Goal: Task Accomplishment & Management: Complete application form

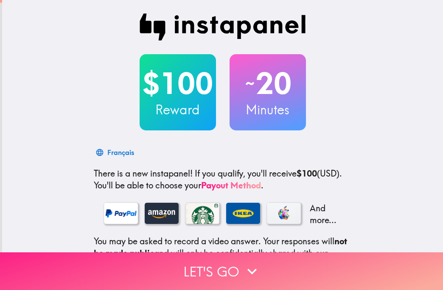
click at [237, 272] on button "Let's go" at bounding box center [221, 272] width 443 height 38
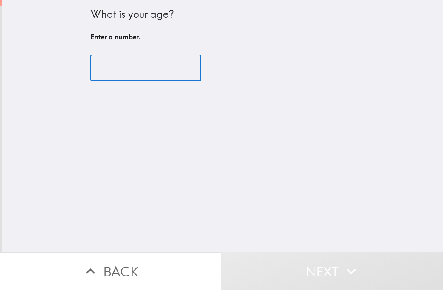
click at [138, 77] on input "number" at bounding box center [145, 68] width 111 height 26
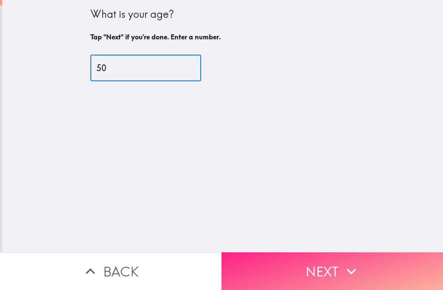
type input "50"
click at [386, 262] on button "Next" at bounding box center [331, 272] width 221 height 38
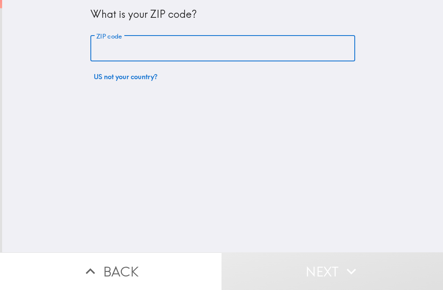
click at [111, 46] on input "ZIP code" at bounding box center [222, 49] width 264 height 26
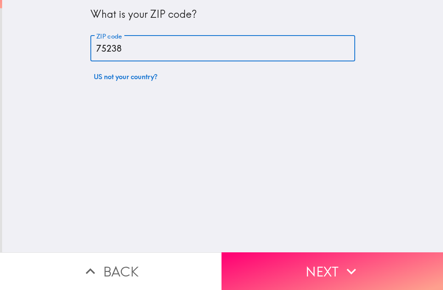
type input "75238"
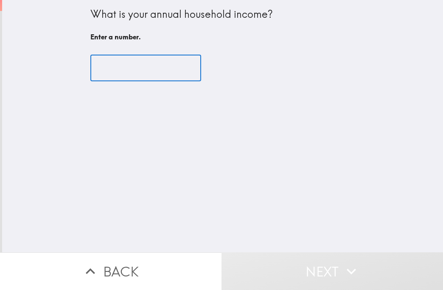
click at [109, 65] on input "number" at bounding box center [145, 68] width 111 height 26
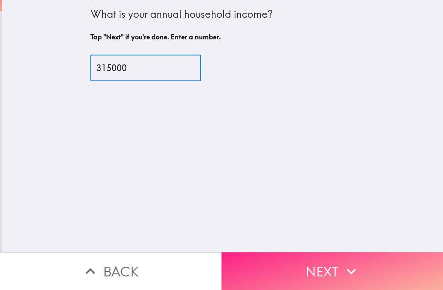
type input "315000"
click at [307, 263] on button "Next" at bounding box center [331, 272] width 221 height 38
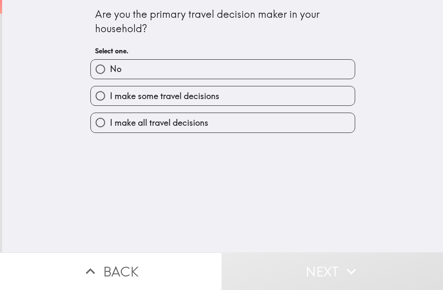
click at [118, 117] on span "I make all travel decisions" at bounding box center [159, 123] width 98 height 12
click at [110, 117] on input "I make all travel decisions" at bounding box center [100, 122] width 19 height 19
radio input "true"
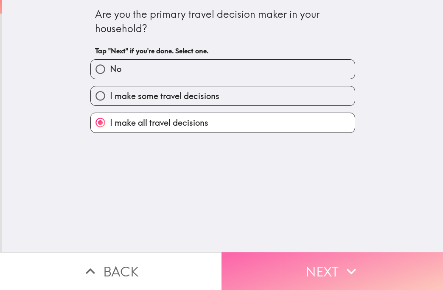
click at [349, 267] on icon "button" at bounding box center [351, 271] width 19 height 19
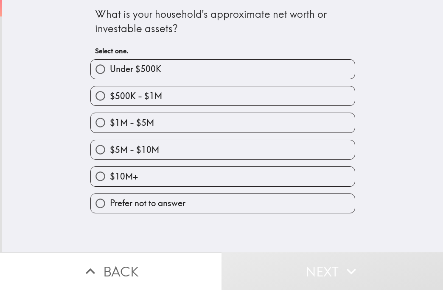
click at [170, 118] on label "$1M - $5M" at bounding box center [223, 122] width 264 height 19
click at [110, 118] on input "$1M - $5M" at bounding box center [100, 122] width 19 height 19
radio input "true"
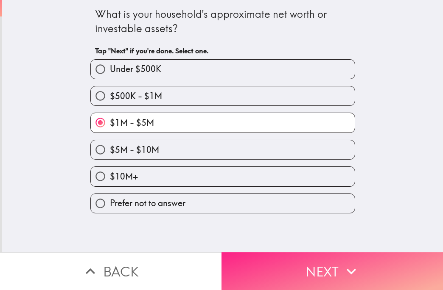
click at [359, 273] on button "Next" at bounding box center [331, 272] width 221 height 38
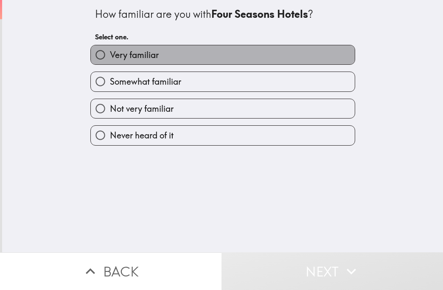
click at [144, 56] on span "Very familiar" at bounding box center [134, 55] width 49 height 12
click at [110, 56] on input "Very familiar" at bounding box center [100, 54] width 19 height 19
radio input "true"
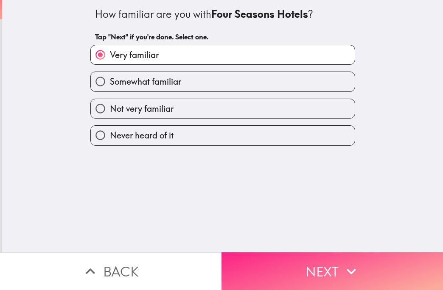
click at [297, 281] on button "Next" at bounding box center [331, 272] width 221 height 38
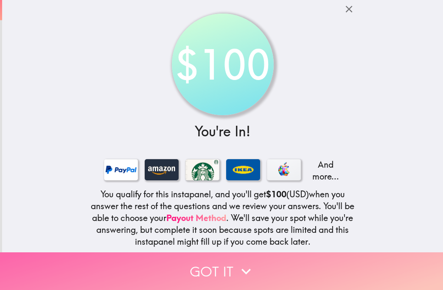
click at [262, 256] on button "Got it" at bounding box center [221, 272] width 443 height 38
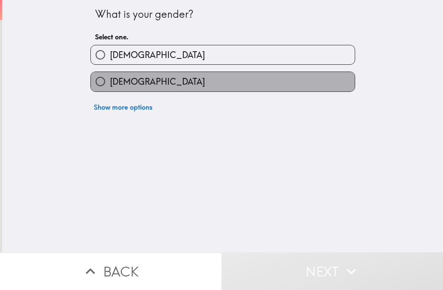
click at [124, 86] on span "Female" at bounding box center [157, 82] width 95 height 12
click at [110, 86] on input "Female" at bounding box center [100, 81] width 19 height 19
radio input "true"
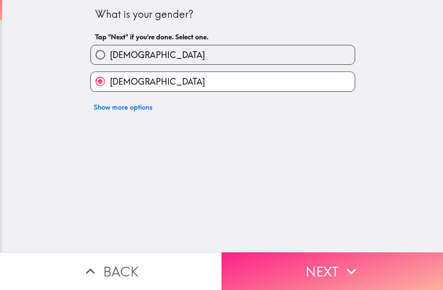
click at [295, 261] on button "Next" at bounding box center [331, 272] width 221 height 38
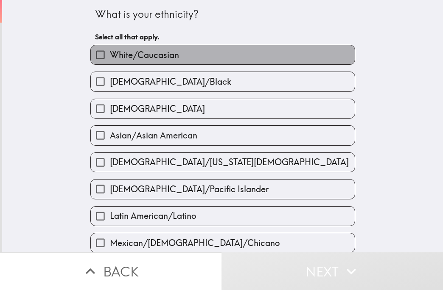
click at [146, 58] on span "White/Caucasian" at bounding box center [144, 55] width 69 height 12
click at [110, 58] on input "White/Caucasian" at bounding box center [100, 54] width 19 height 19
checkbox input "true"
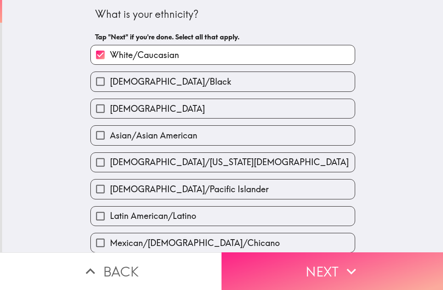
click at [334, 272] on button "Next" at bounding box center [331, 272] width 221 height 38
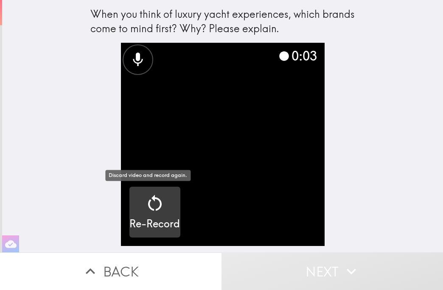
click at [149, 221] on h5 "Re-Record" at bounding box center [154, 224] width 50 height 14
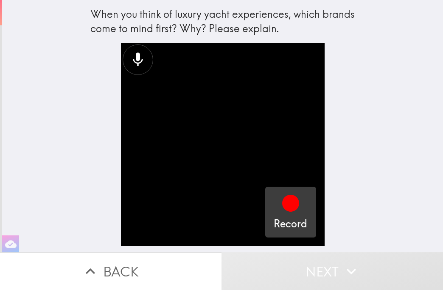
click at [297, 206] on div "Record" at bounding box center [289, 212] width 33 height 38
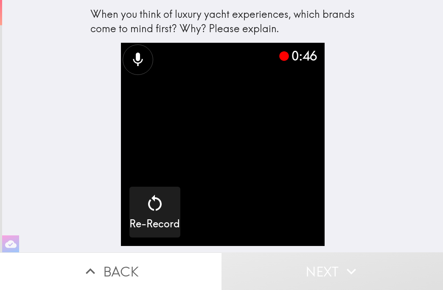
click at [292, 203] on video "button" at bounding box center [222, 144] width 203 height 203
click at [342, 262] on icon "button" at bounding box center [351, 271] width 19 height 19
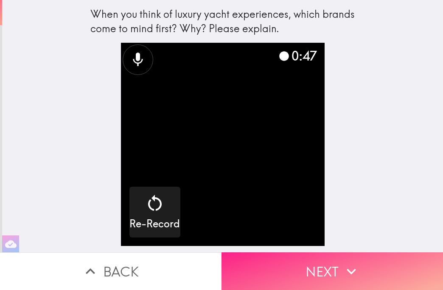
click at [334, 268] on button "Next" at bounding box center [331, 272] width 221 height 38
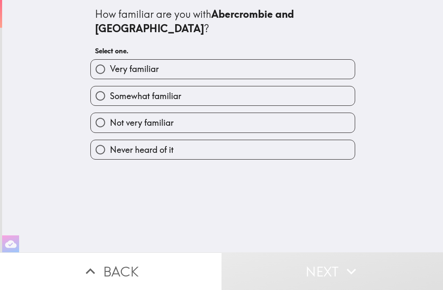
click at [178, 140] on label "Never heard of it" at bounding box center [223, 149] width 264 height 19
click at [110, 140] on input "Never heard of it" at bounding box center [100, 149] width 19 height 19
radio input "true"
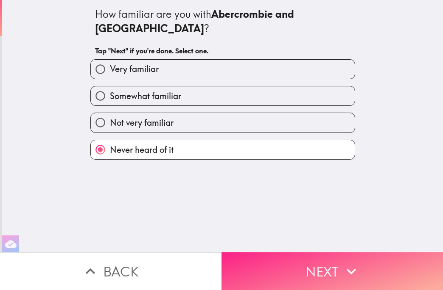
click at [380, 269] on button "Next" at bounding box center [331, 272] width 221 height 38
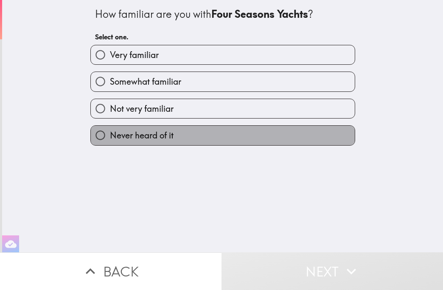
click at [254, 137] on label "Never heard of it" at bounding box center [223, 135] width 264 height 19
click at [110, 137] on input "Never heard of it" at bounding box center [100, 135] width 19 height 19
radio input "true"
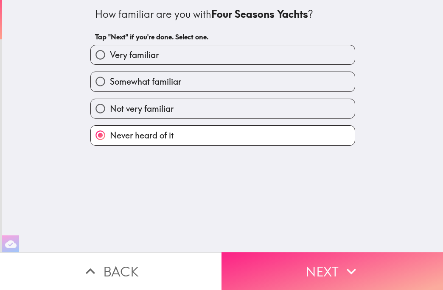
click at [328, 262] on button "Next" at bounding box center [331, 272] width 221 height 38
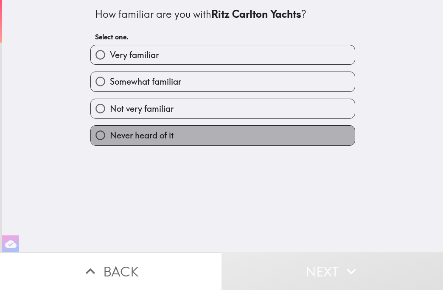
click at [260, 141] on label "Never heard of it" at bounding box center [223, 135] width 264 height 19
click at [110, 141] on input "Never heard of it" at bounding box center [100, 135] width 19 height 19
radio input "true"
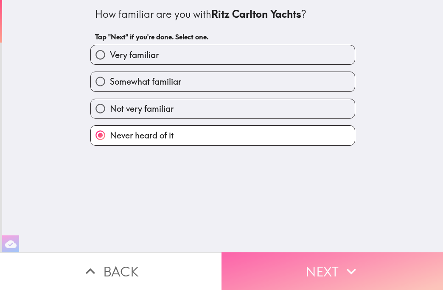
click at [333, 261] on button "Next" at bounding box center [331, 272] width 221 height 38
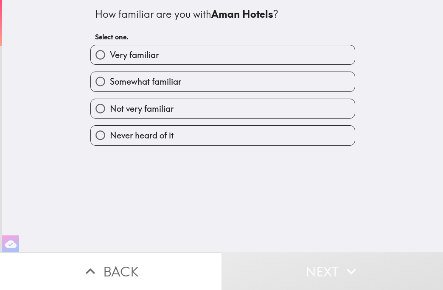
click at [267, 137] on label "Never heard of it" at bounding box center [223, 135] width 264 height 19
click at [110, 137] on input "Never heard of it" at bounding box center [100, 135] width 19 height 19
radio input "true"
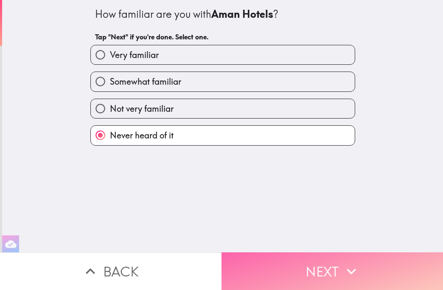
click at [335, 264] on button "Next" at bounding box center [331, 272] width 221 height 38
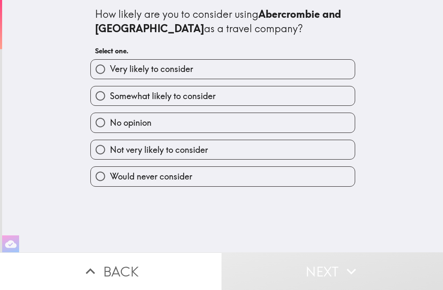
click at [240, 120] on label "No opinion" at bounding box center [223, 122] width 264 height 19
click at [110, 120] on input "No opinion" at bounding box center [100, 122] width 19 height 19
radio input "true"
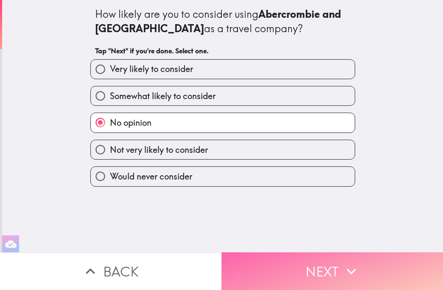
click at [322, 259] on button "Next" at bounding box center [331, 272] width 221 height 38
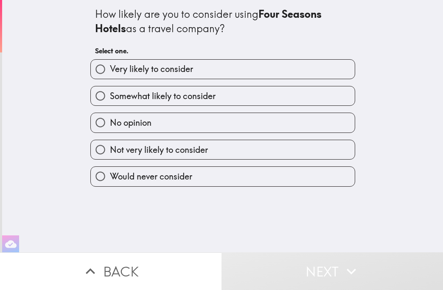
click at [251, 95] on label "Somewhat likely to consider" at bounding box center [223, 95] width 264 height 19
click at [110, 95] on input "Somewhat likely to consider" at bounding box center [100, 95] width 19 height 19
radio input "true"
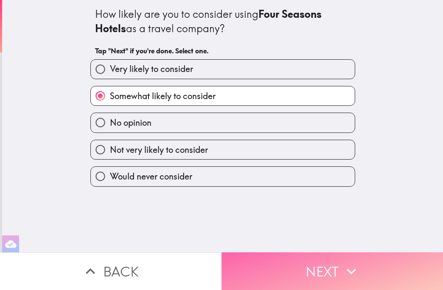
click at [322, 255] on button "Next" at bounding box center [331, 272] width 221 height 38
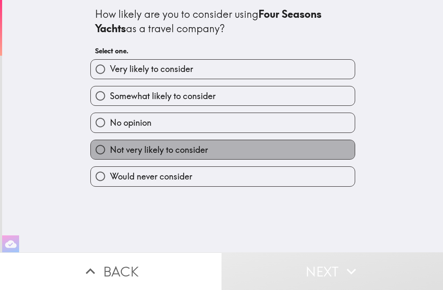
click at [268, 153] on label "Not very likely to consider" at bounding box center [223, 149] width 264 height 19
click at [110, 153] on input "Not very likely to consider" at bounding box center [100, 149] width 19 height 19
radio input "true"
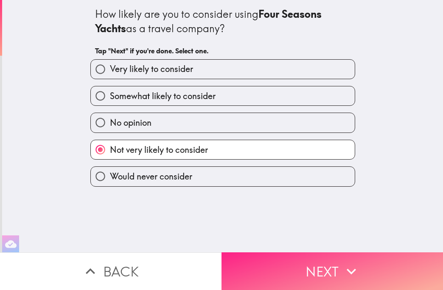
click at [315, 262] on button "Next" at bounding box center [331, 272] width 221 height 38
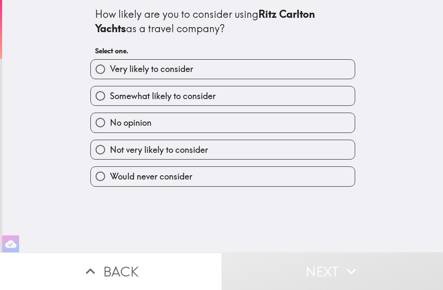
click at [267, 146] on label "Not very likely to consider" at bounding box center [223, 149] width 264 height 19
click at [110, 146] on input "Not very likely to consider" at bounding box center [100, 149] width 19 height 19
radio input "true"
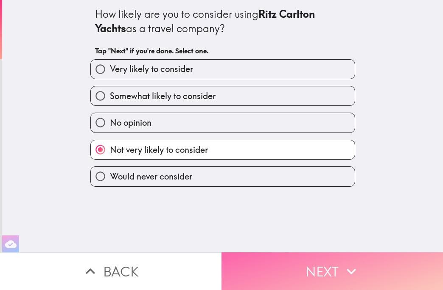
click at [336, 261] on button "Next" at bounding box center [331, 272] width 221 height 38
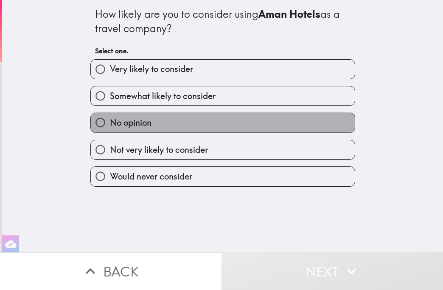
drag, startPoint x: 248, startPoint y: 116, endPoint x: 251, endPoint y: 125, distance: 9.5
click at [248, 117] on label "No opinion" at bounding box center [223, 122] width 264 height 19
click at [110, 117] on input "No opinion" at bounding box center [100, 122] width 19 height 19
radio input "true"
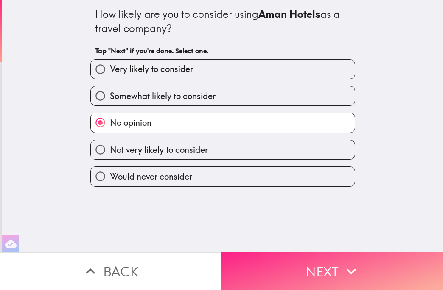
click at [338, 273] on button "Next" at bounding box center [331, 272] width 221 height 38
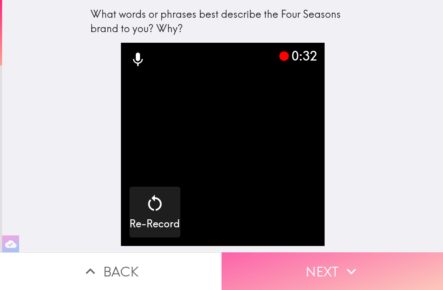
click at [372, 273] on button "Next" at bounding box center [331, 272] width 221 height 38
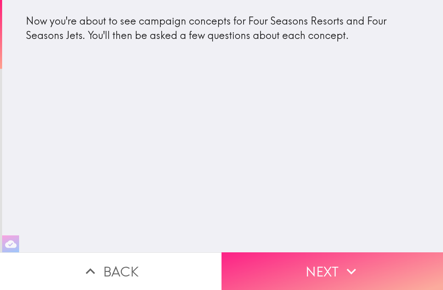
click at [338, 274] on button "Next" at bounding box center [331, 272] width 221 height 38
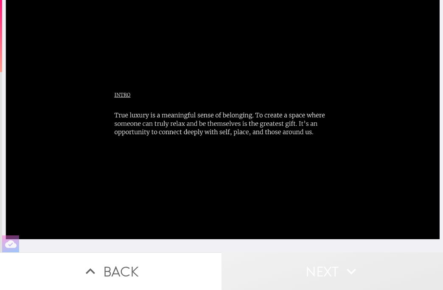
click at [359, 263] on button "Next" at bounding box center [331, 272] width 221 height 38
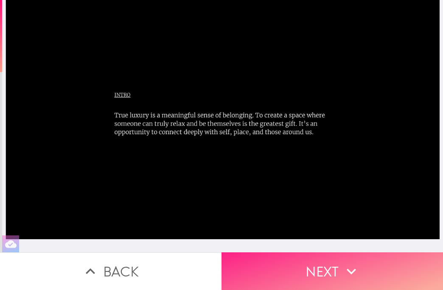
click at [313, 267] on button "Next" at bounding box center [331, 272] width 221 height 38
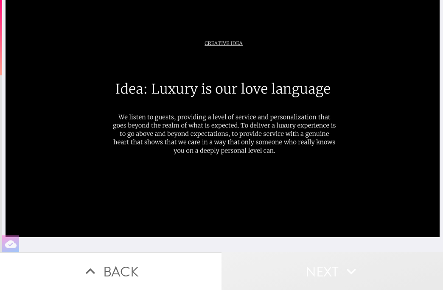
click at [329, 262] on button "Next" at bounding box center [331, 272] width 221 height 38
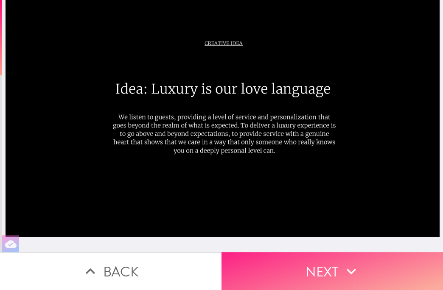
click at [329, 266] on button "Next" at bounding box center [331, 272] width 221 height 38
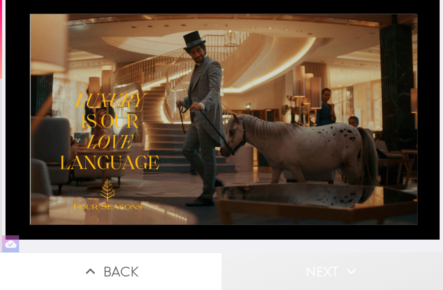
click at [315, 266] on button "Next" at bounding box center [331, 272] width 221 height 38
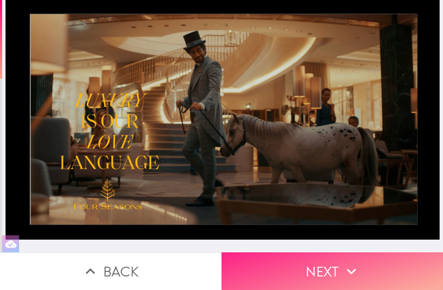
click at [324, 266] on button "Next" at bounding box center [331, 272] width 221 height 38
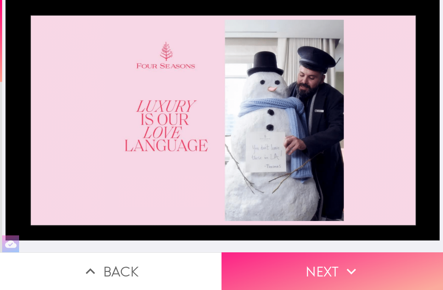
click at [322, 264] on button "Next" at bounding box center [331, 272] width 221 height 38
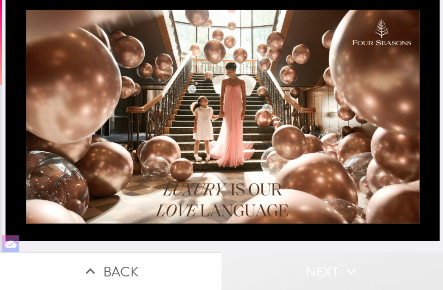
click at [332, 266] on button "Next" at bounding box center [331, 272] width 221 height 38
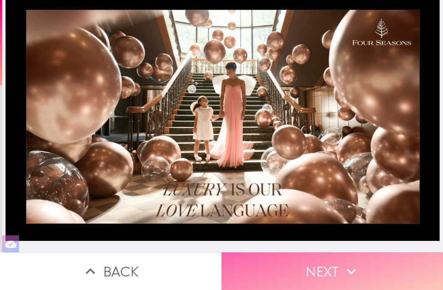
click at [359, 277] on button "Next" at bounding box center [331, 272] width 221 height 38
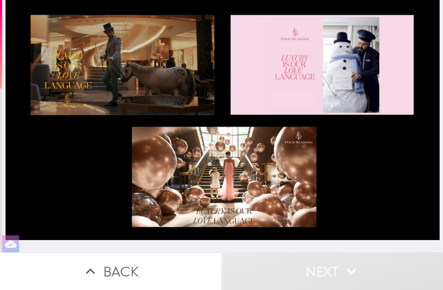
click at [323, 270] on button "Next" at bounding box center [331, 272] width 221 height 38
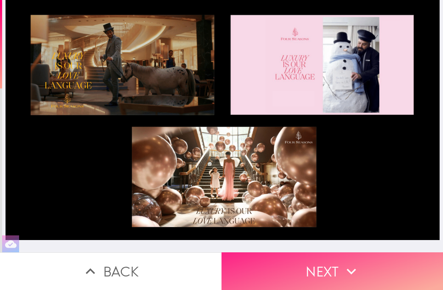
click at [342, 262] on icon "button" at bounding box center [351, 271] width 19 height 19
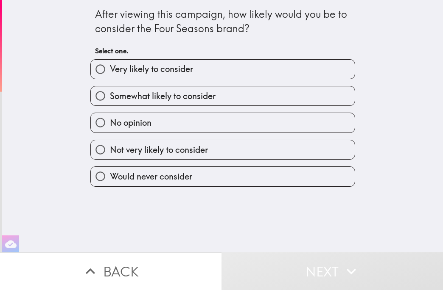
click at [270, 67] on label "Very likely to consider" at bounding box center [223, 69] width 264 height 19
click at [110, 67] on input "Very likely to consider" at bounding box center [100, 69] width 19 height 19
radio input "true"
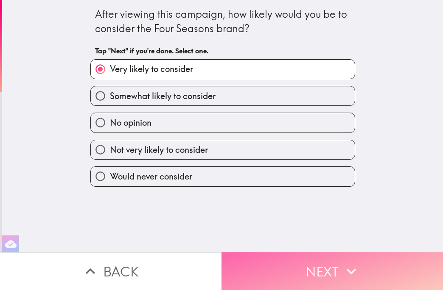
click at [352, 272] on icon "button" at bounding box center [351, 271] width 19 height 19
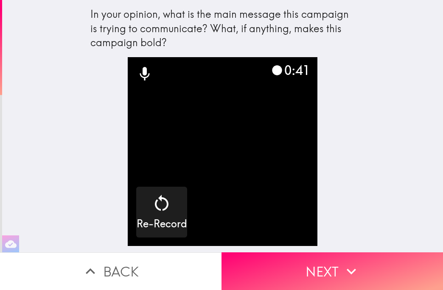
click at [321, 262] on button "Next" at bounding box center [331, 272] width 221 height 38
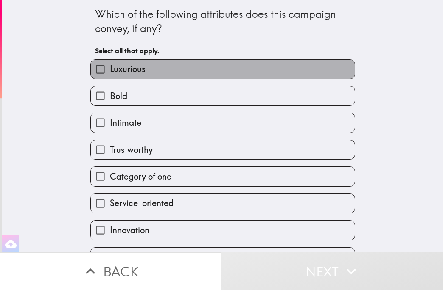
click at [137, 70] on span "Luxurious" at bounding box center [128, 69] width 36 height 12
click at [110, 70] on input "Luxurious" at bounding box center [100, 69] width 19 height 19
checkbox input "true"
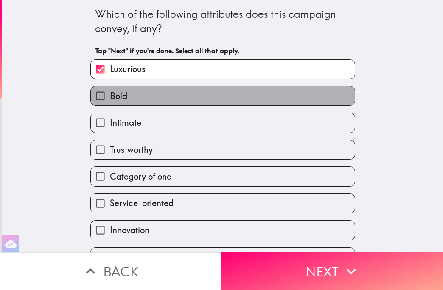
click at [132, 98] on label "Bold" at bounding box center [223, 95] width 264 height 19
click at [110, 98] on input "Bold" at bounding box center [100, 95] width 19 height 19
checkbox input "true"
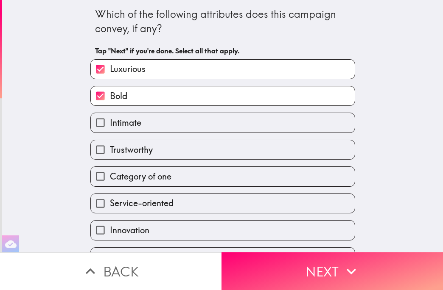
scroll to position [85, 0]
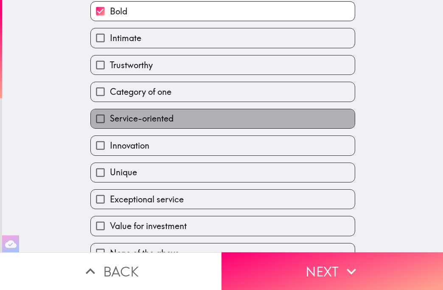
click at [166, 125] on span "Service-oriented" at bounding box center [142, 119] width 64 height 12
click at [110, 125] on input "Service-oriented" at bounding box center [100, 118] width 19 height 19
checkbox input "true"
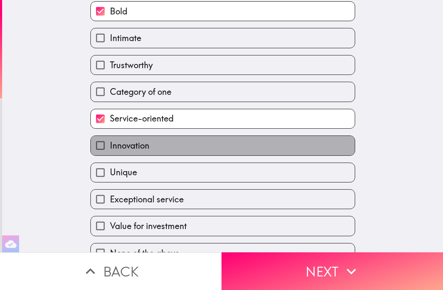
click at [166, 143] on label "Innovation" at bounding box center [223, 145] width 264 height 19
click at [110, 143] on input "Innovation" at bounding box center [100, 145] width 19 height 19
checkbox input "true"
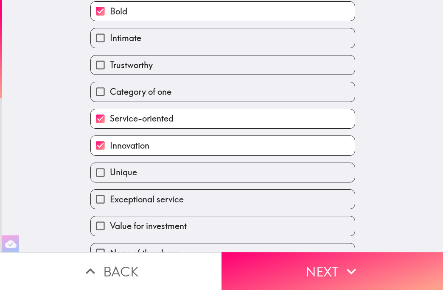
click at [169, 171] on label "Unique" at bounding box center [223, 172] width 264 height 19
click at [110, 171] on input "Unique" at bounding box center [100, 172] width 19 height 19
checkbox input "true"
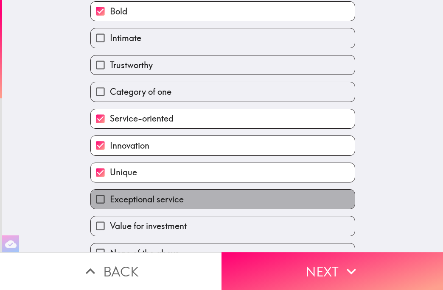
click at [174, 197] on span "Exceptional service" at bounding box center [147, 200] width 74 height 12
click at [110, 197] on input "Exceptional service" at bounding box center [100, 199] width 19 height 19
checkbox input "true"
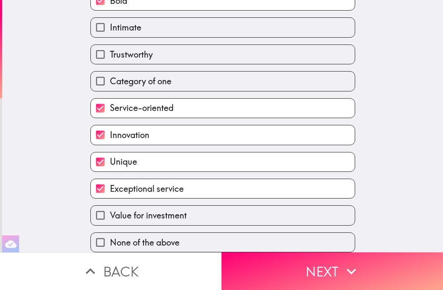
scroll to position [103, 0]
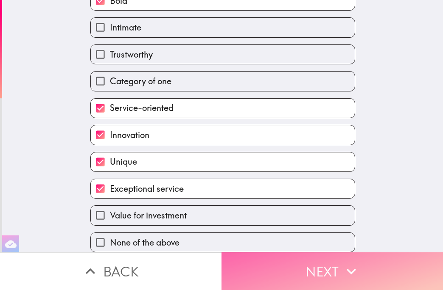
click at [305, 256] on button "Next" at bounding box center [331, 272] width 221 height 38
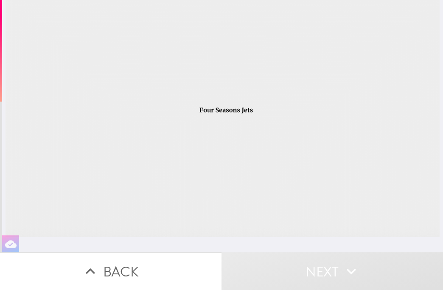
click at [334, 261] on button "Next" at bounding box center [331, 272] width 221 height 38
click at [328, 270] on button "Next" at bounding box center [331, 272] width 221 height 38
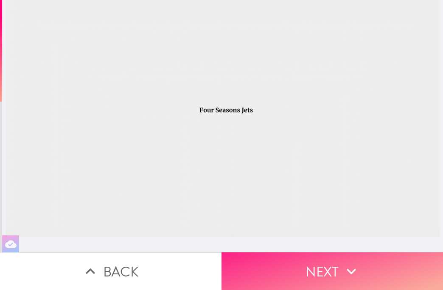
click at [328, 270] on button "Next" at bounding box center [331, 272] width 221 height 38
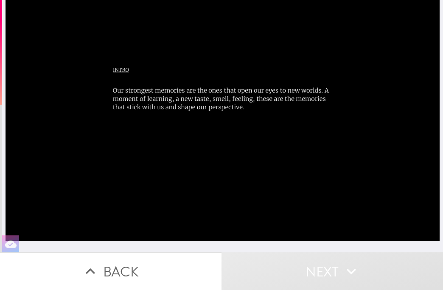
click at [327, 262] on button "Next" at bounding box center [331, 272] width 221 height 38
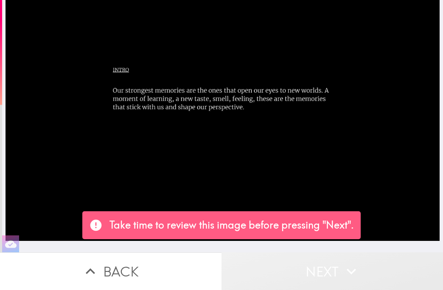
click at [327, 264] on button "Next" at bounding box center [331, 272] width 221 height 38
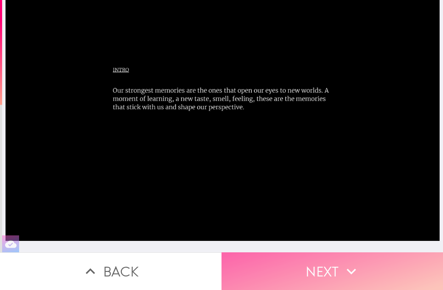
click at [336, 274] on button "Next" at bounding box center [331, 272] width 221 height 38
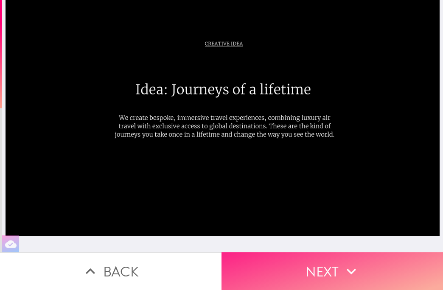
click at [327, 270] on button "Next" at bounding box center [331, 272] width 221 height 38
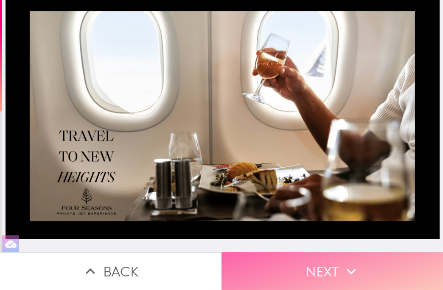
click at [316, 273] on button "Next" at bounding box center [331, 272] width 221 height 38
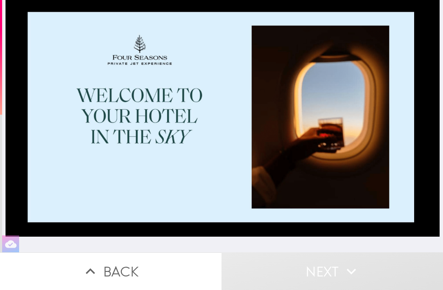
click at [304, 257] on button "Next" at bounding box center [331, 272] width 221 height 38
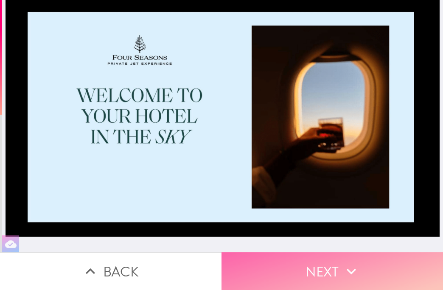
click at [309, 273] on button "Next" at bounding box center [331, 272] width 221 height 38
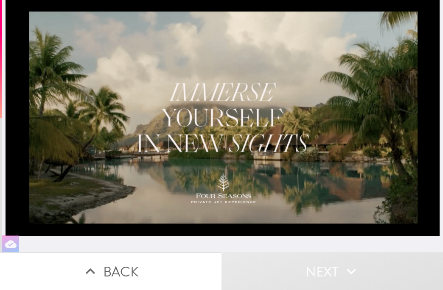
click at [305, 260] on button "Next" at bounding box center [331, 272] width 221 height 38
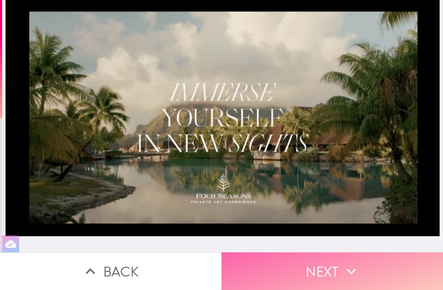
drag, startPoint x: 305, startPoint y: 260, endPoint x: 302, endPoint y: 266, distance: 6.6
click at [302, 266] on button "Next" at bounding box center [331, 272] width 221 height 38
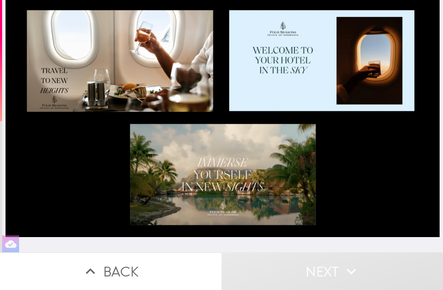
click at [316, 264] on button "Next" at bounding box center [331, 272] width 221 height 38
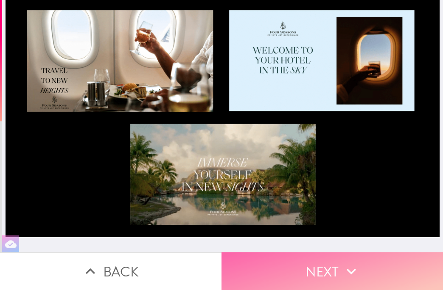
click at [294, 271] on button "Next" at bounding box center [331, 272] width 221 height 38
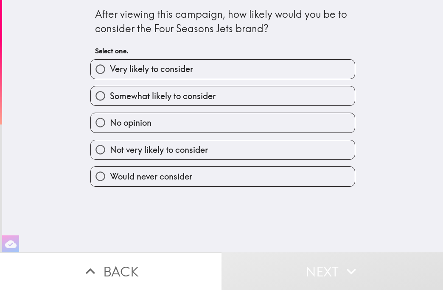
click at [210, 64] on label "Very likely to consider" at bounding box center [223, 69] width 264 height 19
click at [110, 64] on input "Very likely to consider" at bounding box center [100, 69] width 19 height 19
radio input "true"
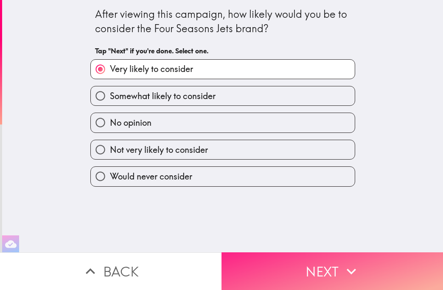
click at [323, 260] on button "Next" at bounding box center [331, 272] width 221 height 38
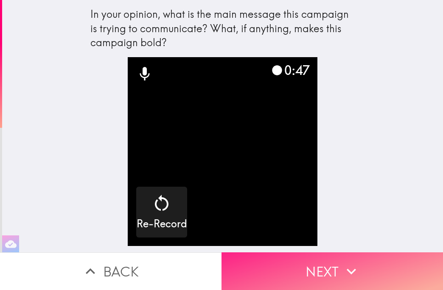
click at [342, 262] on icon "button" at bounding box center [351, 271] width 19 height 19
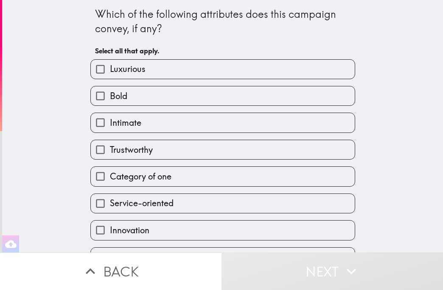
drag, startPoint x: 126, startPoint y: 67, endPoint x: 131, endPoint y: 84, distance: 18.0
click at [126, 67] on span "Luxurious" at bounding box center [128, 69] width 36 height 12
click at [110, 67] on input "Luxurious" at bounding box center [100, 69] width 19 height 19
checkbox input "true"
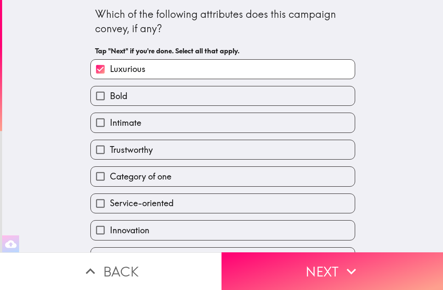
click at [140, 101] on label "Bold" at bounding box center [223, 95] width 264 height 19
click at [110, 101] on input "Bold" at bounding box center [100, 95] width 19 height 19
checkbox input "true"
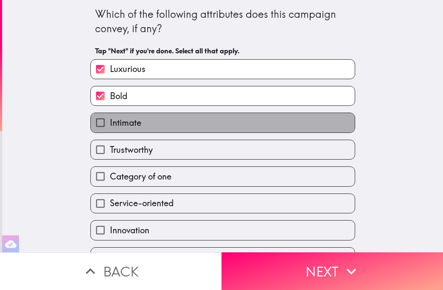
click at [165, 132] on label "Intimate" at bounding box center [223, 122] width 264 height 19
click at [110, 132] on input "Intimate" at bounding box center [100, 122] width 19 height 19
checkbox input "true"
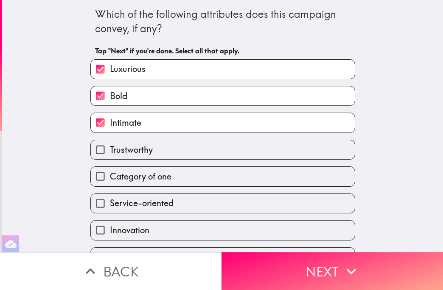
click at [169, 150] on label "Trustworthy" at bounding box center [223, 149] width 264 height 19
click at [110, 150] on input "Trustworthy" at bounding box center [100, 149] width 19 height 19
checkbox input "true"
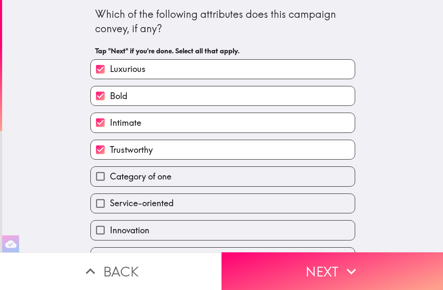
scroll to position [85, 0]
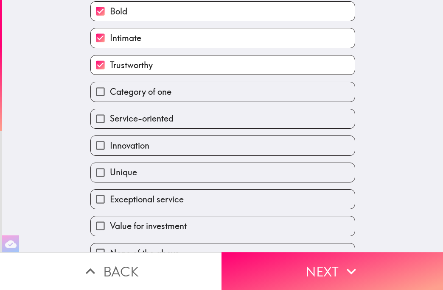
click at [165, 119] on span "Service-oriented" at bounding box center [142, 119] width 64 height 12
click at [110, 119] on input "Service-oriented" at bounding box center [100, 118] width 19 height 19
checkbox input "true"
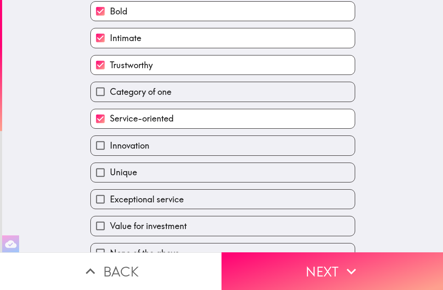
drag, startPoint x: 156, startPoint y: 84, endPoint x: 159, endPoint y: 89, distance: 5.9
click at [157, 86] on label "Category of one" at bounding box center [223, 91] width 264 height 19
click at [110, 86] on input "Category of one" at bounding box center [100, 91] width 19 height 19
checkbox input "true"
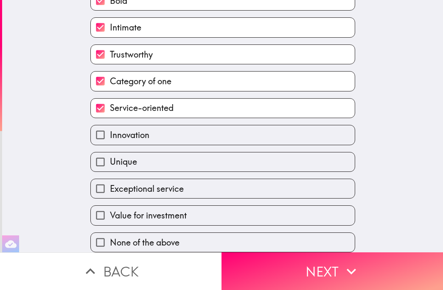
scroll to position [103, 0]
click at [168, 125] on label "Innovation" at bounding box center [223, 134] width 264 height 19
click at [110, 125] on input "Innovation" at bounding box center [100, 134] width 19 height 19
checkbox input "true"
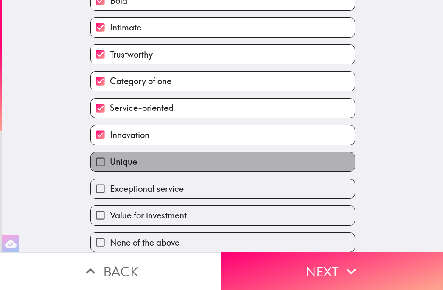
click at [165, 153] on label "Unique" at bounding box center [223, 162] width 264 height 19
click at [110, 153] on input "Unique" at bounding box center [100, 162] width 19 height 19
checkbox input "true"
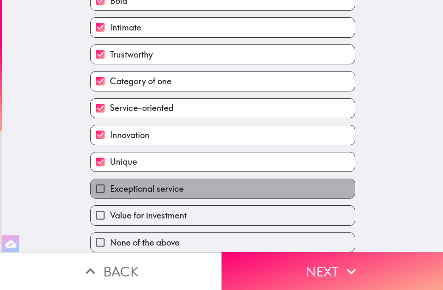
click at [185, 187] on label "Exceptional service" at bounding box center [223, 188] width 264 height 19
click at [110, 187] on input "Exceptional service" at bounding box center [100, 188] width 19 height 19
checkbox input "true"
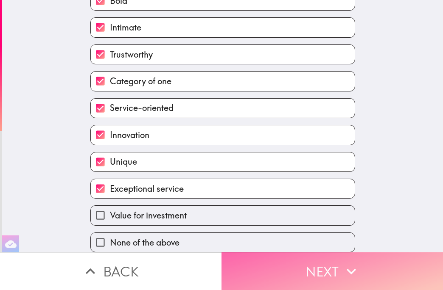
click at [311, 267] on button "Next" at bounding box center [331, 272] width 221 height 38
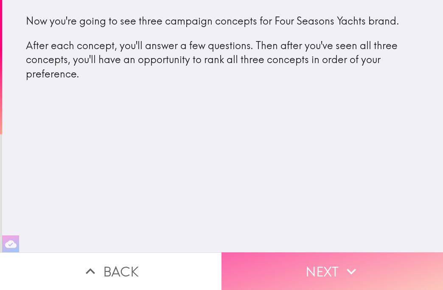
click at [309, 263] on button "Next" at bounding box center [331, 272] width 221 height 38
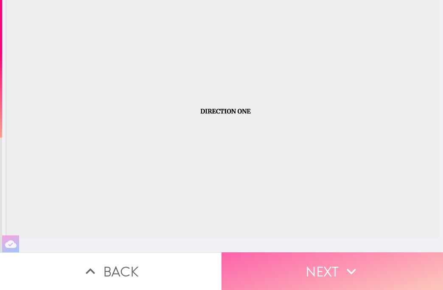
click at [361, 274] on button "Next" at bounding box center [331, 272] width 221 height 38
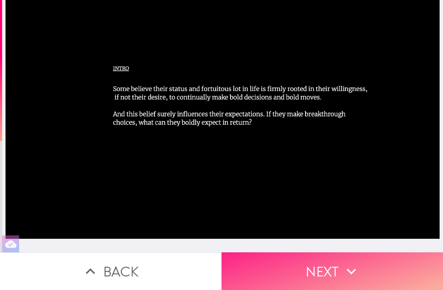
click at [314, 253] on button "Next" at bounding box center [331, 272] width 221 height 38
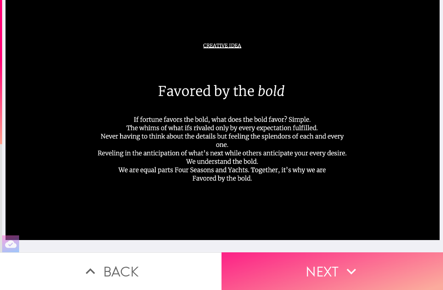
click at [279, 253] on button "Next" at bounding box center [331, 272] width 221 height 38
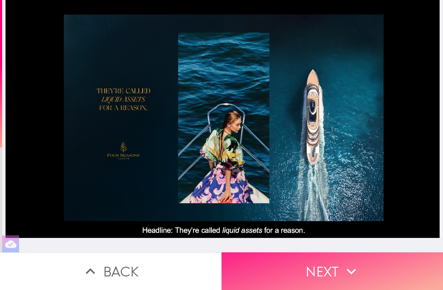
click at [307, 265] on button "Next" at bounding box center [331, 272] width 221 height 38
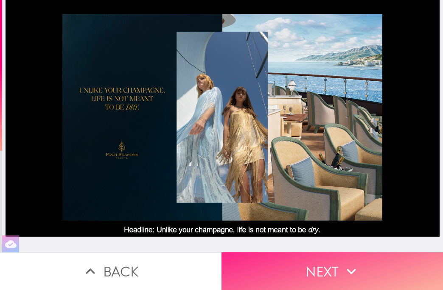
click at [335, 273] on button "Next" at bounding box center [331, 272] width 221 height 38
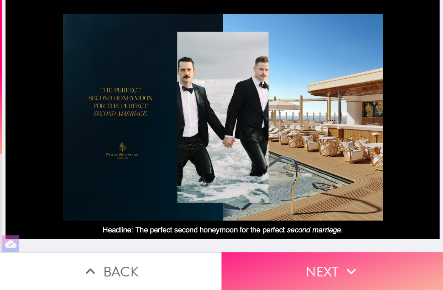
click at [287, 256] on button "Next" at bounding box center [331, 272] width 221 height 38
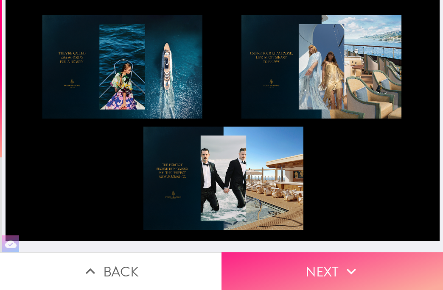
click at [357, 256] on button "Next" at bounding box center [331, 272] width 221 height 38
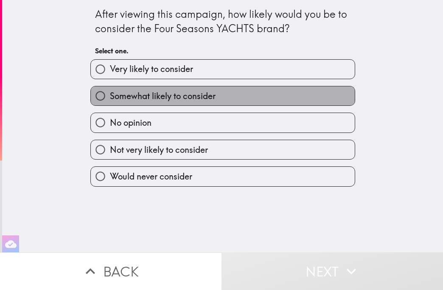
click at [206, 95] on span "Somewhat likely to consider" at bounding box center [163, 96] width 106 height 12
click at [110, 95] on input "Somewhat likely to consider" at bounding box center [100, 95] width 19 height 19
radio input "true"
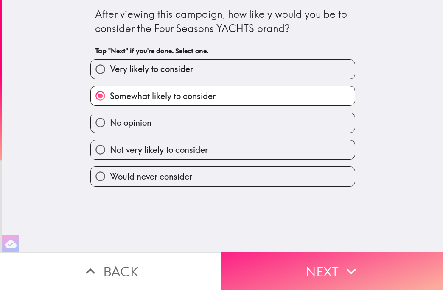
click at [323, 253] on button "Next" at bounding box center [331, 272] width 221 height 38
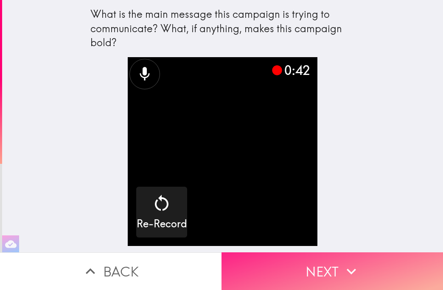
click at [320, 259] on button "Next" at bounding box center [331, 272] width 221 height 38
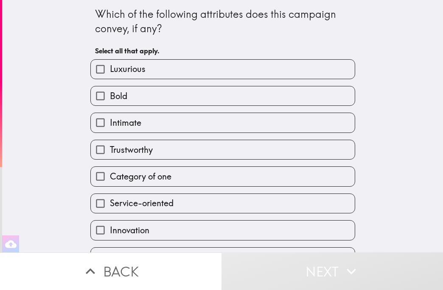
click at [151, 71] on label "Luxurious" at bounding box center [223, 69] width 264 height 19
click at [110, 71] on input "Luxurious" at bounding box center [100, 69] width 19 height 19
checkbox input "true"
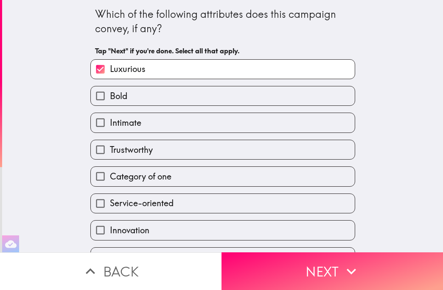
click at [156, 107] on div "Luxurious Bold Intimate Trustworthy Category of one Service-oriented Innovation…" at bounding box center [219, 201] width 271 height 296
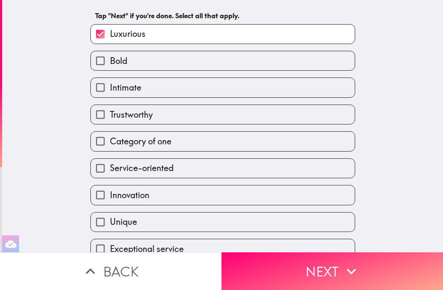
scroll to position [42, 0]
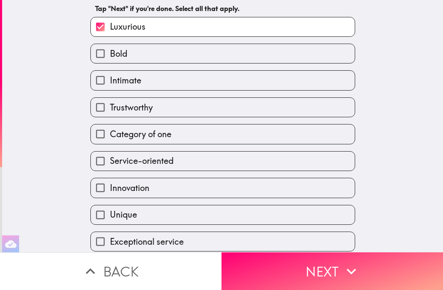
click at [143, 136] on span "Category of one" at bounding box center [140, 134] width 61 height 12
click at [110, 136] on input "Category of one" at bounding box center [100, 134] width 19 height 19
checkbox input "true"
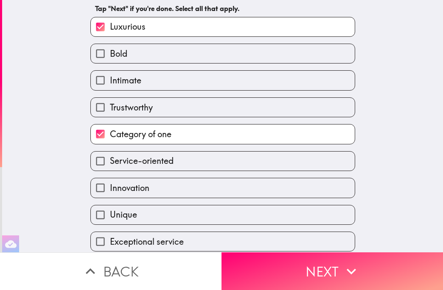
click at [142, 77] on label "Intimate" at bounding box center [223, 80] width 264 height 19
click at [110, 77] on input "Intimate" at bounding box center [100, 80] width 19 height 19
checkbox input "true"
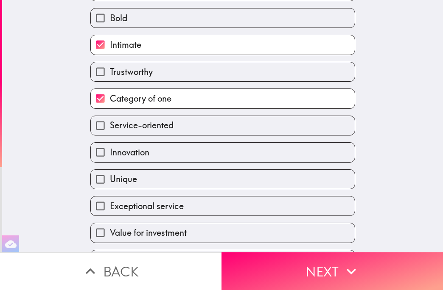
scroll to position [103, 0]
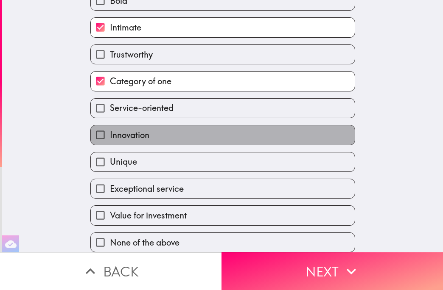
click at [171, 127] on label "Innovation" at bounding box center [223, 134] width 264 height 19
click at [110, 127] on input "Innovation" at bounding box center [100, 134] width 19 height 19
checkbox input "true"
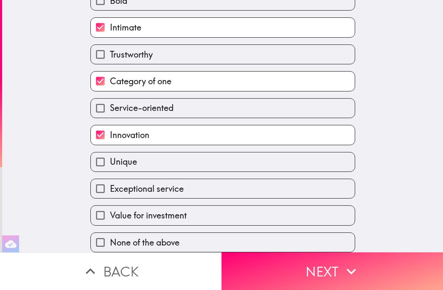
click at [166, 154] on label "Unique" at bounding box center [223, 162] width 264 height 19
click at [110, 154] on input "Unique" at bounding box center [100, 162] width 19 height 19
checkbox input "true"
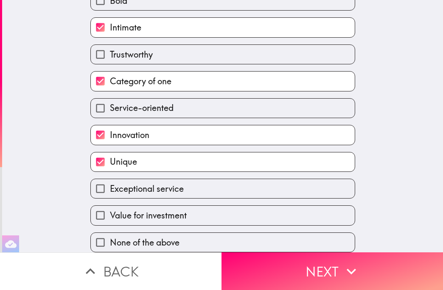
drag, startPoint x: 174, startPoint y: 185, endPoint x: 178, endPoint y: 189, distance: 6.6
click at [175, 185] on span "Exceptional service" at bounding box center [147, 189] width 74 height 12
click at [110, 185] on input "Exceptional service" at bounding box center [100, 188] width 19 height 19
checkbox input "true"
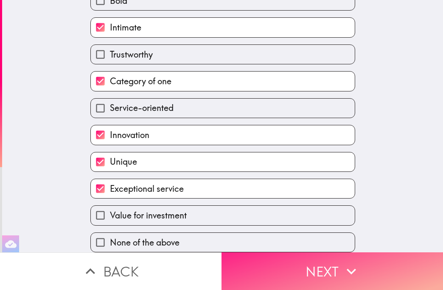
click at [302, 274] on button "Next" at bounding box center [331, 272] width 221 height 38
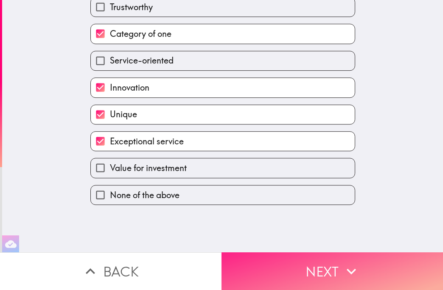
scroll to position [0, 0]
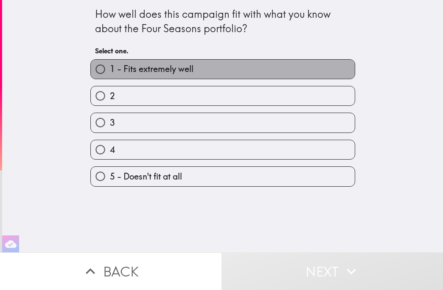
click at [166, 73] on span "1 - Fits extremely well" at bounding box center [152, 69] width 84 height 12
click at [110, 73] on input "1 - Fits extremely well" at bounding box center [100, 69] width 19 height 19
radio input "true"
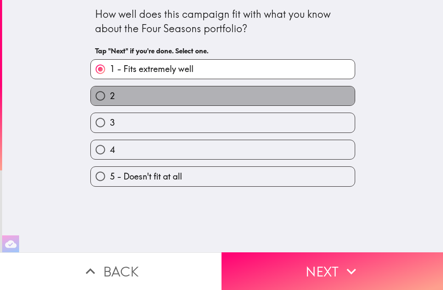
click at [160, 89] on label "2" at bounding box center [223, 95] width 264 height 19
click at [110, 89] on input "2" at bounding box center [100, 95] width 19 height 19
radio input "true"
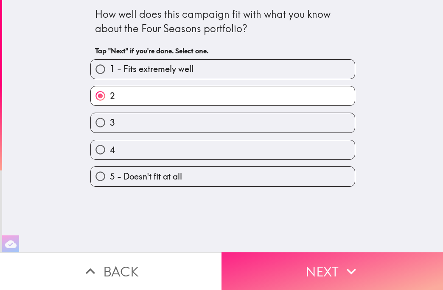
click at [274, 266] on button "Next" at bounding box center [331, 272] width 221 height 38
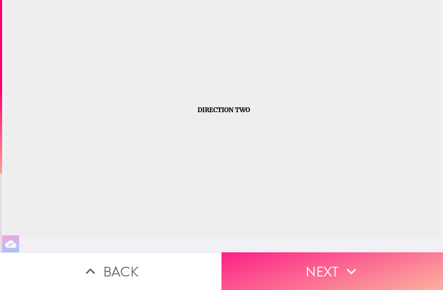
click at [323, 273] on button "Next" at bounding box center [331, 272] width 221 height 38
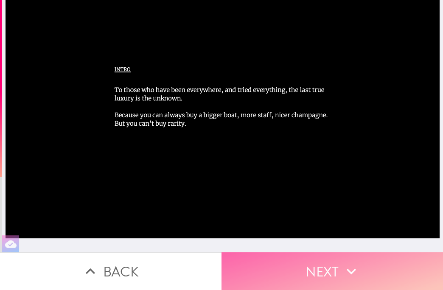
click at [328, 255] on button "Next" at bounding box center [331, 272] width 221 height 38
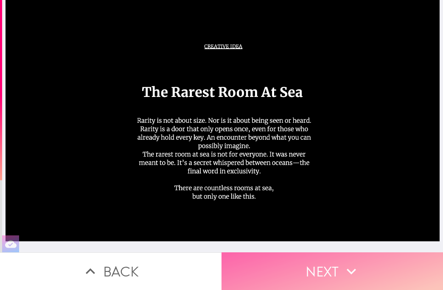
click at [356, 271] on button "Next" at bounding box center [331, 272] width 221 height 38
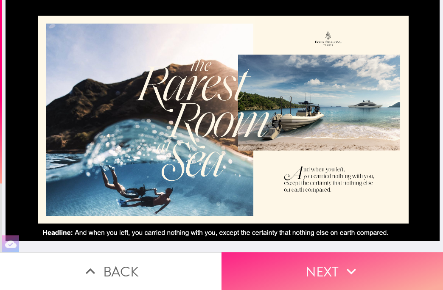
click at [342, 262] on icon "button" at bounding box center [351, 271] width 19 height 19
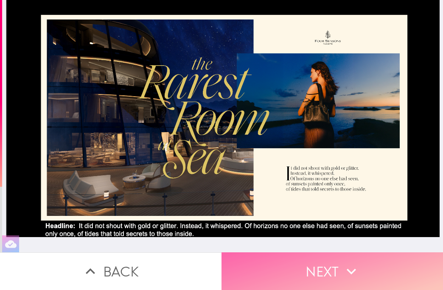
click at [351, 274] on button "Next" at bounding box center [331, 272] width 221 height 38
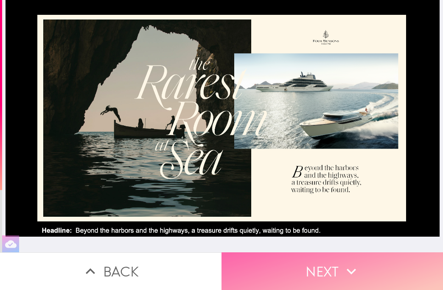
click at [324, 270] on button "Next" at bounding box center [331, 272] width 221 height 38
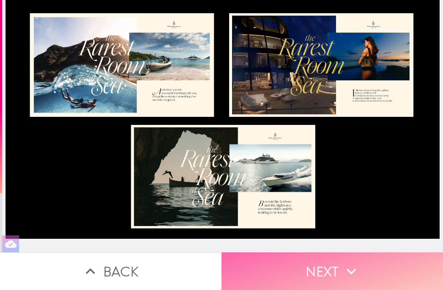
click at [331, 265] on button "Next" at bounding box center [331, 272] width 221 height 38
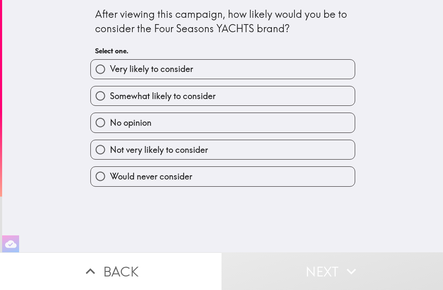
click at [212, 147] on label "Not very likely to consider" at bounding box center [223, 149] width 264 height 19
click at [110, 147] on input "Not very likely to consider" at bounding box center [100, 149] width 19 height 19
radio input "true"
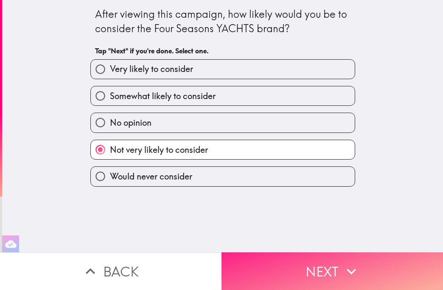
click at [354, 272] on icon "button" at bounding box center [351, 271] width 19 height 19
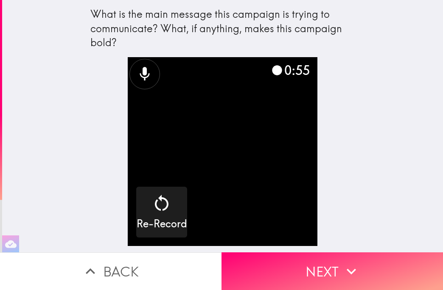
click at [320, 257] on button "Next" at bounding box center [331, 272] width 221 height 38
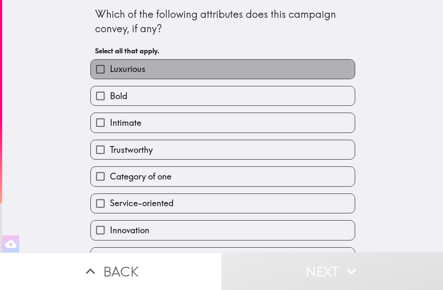
click at [164, 72] on label "Luxurious" at bounding box center [223, 69] width 264 height 19
click at [110, 72] on input "Luxurious" at bounding box center [100, 69] width 19 height 19
checkbox input "true"
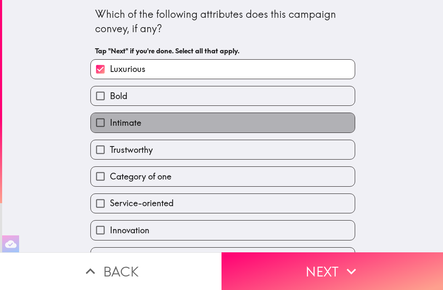
click at [141, 122] on label "Intimate" at bounding box center [223, 122] width 264 height 19
click at [110, 122] on input "Intimate" at bounding box center [100, 122] width 19 height 19
checkbox input "true"
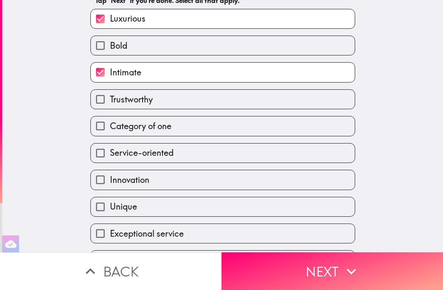
scroll to position [85, 0]
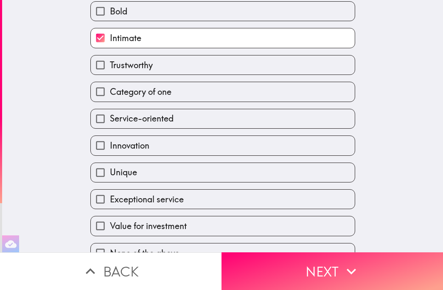
click at [167, 67] on label "Trustworthy" at bounding box center [223, 65] width 264 height 19
click at [110, 67] on input "Trustworthy" at bounding box center [100, 65] width 19 height 19
checkbox input "true"
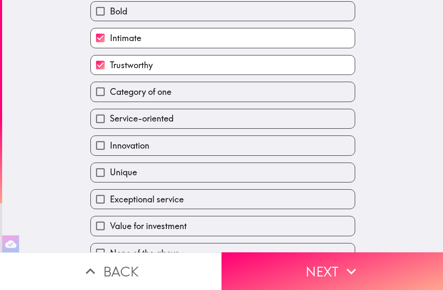
click at [192, 94] on label "Category of one" at bounding box center [223, 91] width 264 height 19
click at [110, 94] on input "Category of one" at bounding box center [100, 91] width 19 height 19
checkbox input "true"
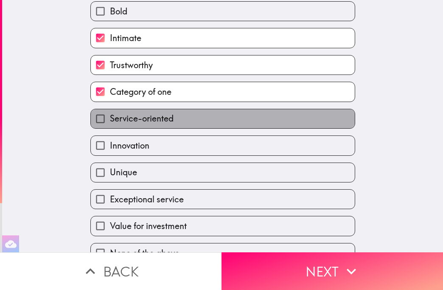
drag, startPoint x: 194, startPoint y: 117, endPoint x: 204, endPoint y: 150, distance: 35.0
click at [194, 118] on label "Service-oriented" at bounding box center [223, 118] width 264 height 19
click at [110, 118] on input "Service-oriented" at bounding box center [100, 118] width 19 height 19
checkbox input "true"
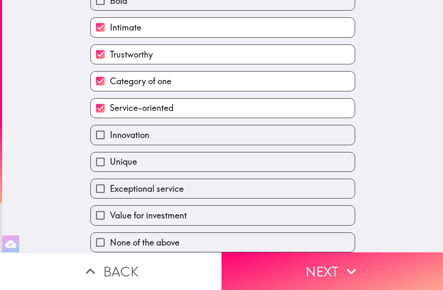
scroll to position [103, 0]
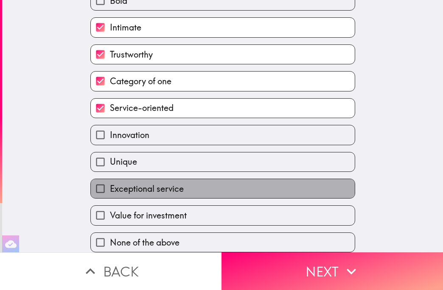
drag, startPoint x: 168, startPoint y: 183, endPoint x: 172, endPoint y: 195, distance: 12.9
click at [167, 185] on span "Exceptional service" at bounding box center [147, 189] width 74 height 12
click at [110, 185] on input "Exceptional service" at bounding box center [100, 188] width 19 height 19
checkbox input "true"
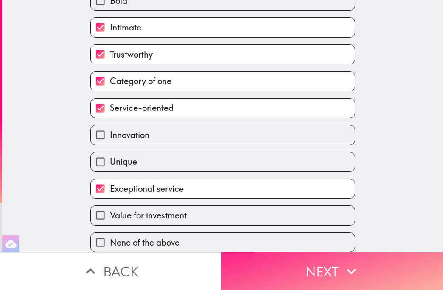
click at [317, 270] on button "Next" at bounding box center [331, 272] width 221 height 38
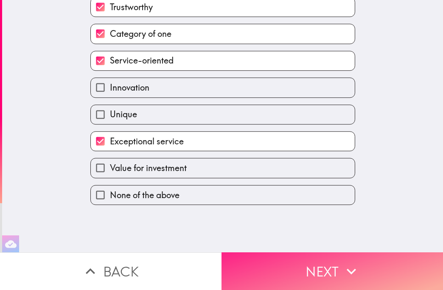
scroll to position [0, 0]
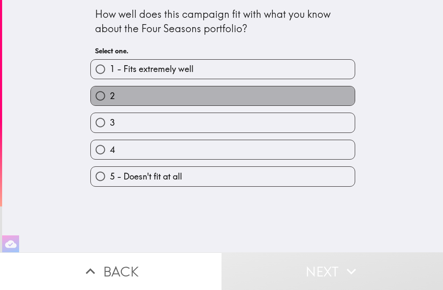
drag, startPoint x: 175, startPoint y: 95, endPoint x: 194, endPoint y: 108, distance: 22.6
click at [176, 95] on label "2" at bounding box center [223, 95] width 264 height 19
click at [110, 95] on input "2" at bounding box center [100, 95] width 19 height 19
radio input "true"
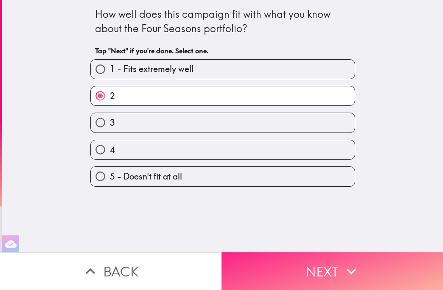
click at [292, 257] on button "Next" at bounding box center [331, 272] width 221 height 38
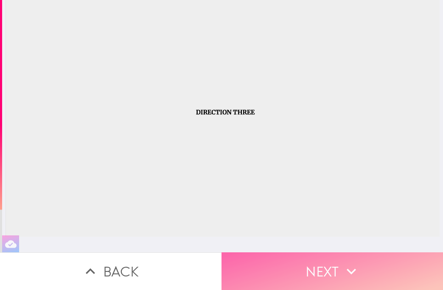
click at [324, 268] on button "Next" at bounding box center [331, 272] width 221 height 38
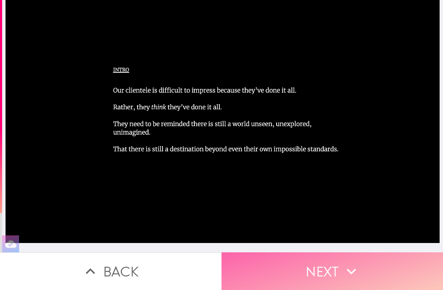
click at [308, 265] on button "Next" at bounding box center [331, 272] width 221 height 38
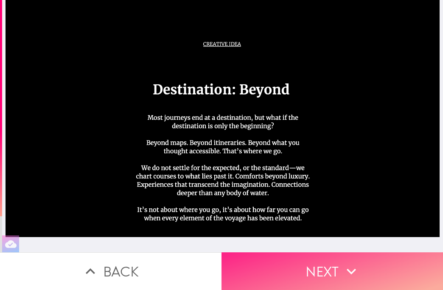
click at [242, 253] on button "Next" at bounding box center [331, 272] width 221 height 38
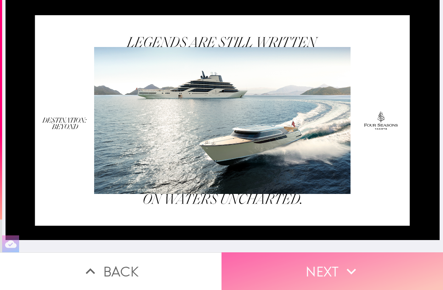
click at [342, 274] on icon "button" at bounding box center [351, 271] width 19 height 19
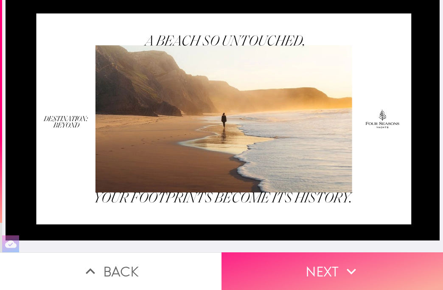
click at [330, 265] on button "Next" at bounding box center [331, 272] width 221 height 38
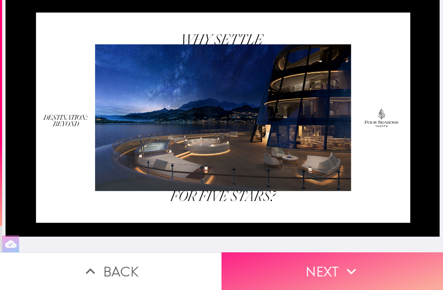
click at [320, 273] on button "Next" at bounding box center [331, 272] width 221 height 38
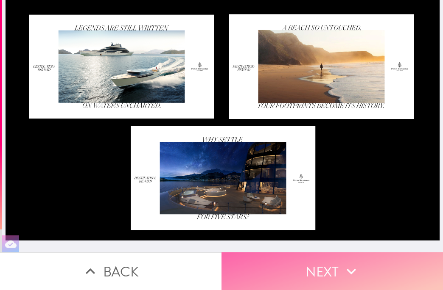
click at [337, 271] on button "Next" at bounding box center [331, 272] width 221 height 38
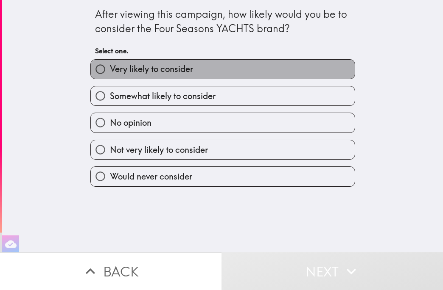
click at [132, 69] on span "Very likely to consider" at bounding box center [151, 69] width 83 height 12
click at [110, 69] on input "Very likely to consider" at bounding box center [100, 69] width 19 height 19
radio input "true"
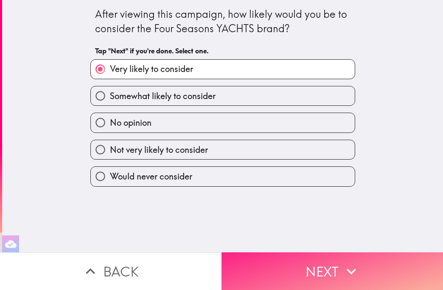
click at [367, 269] on button "Next" at bounding box center [331, 272] width 221 height 38
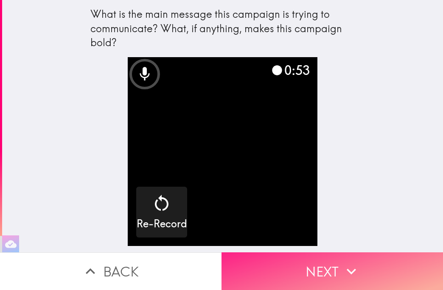
click at [311, 269] on button "Next" at bounding box center [331, 272] width 221 height 38
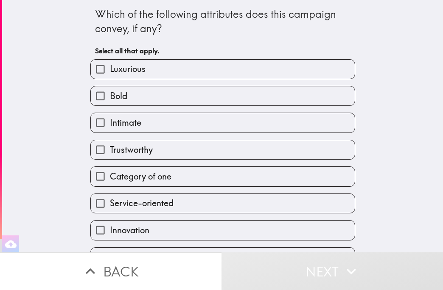
click at [173, 76] on label "Luxurious" at bounding box center [223, 69] width 264 height 19
click at [110, 76] on input "Luxurious" at bounding box center [100, 69] width 19 height 19
checkbox input "true"
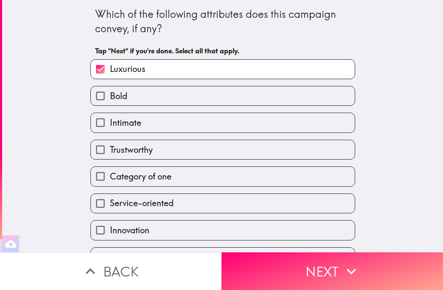
click at [161, 97] on label "Bold" at bounding box center [223, 95] width 264 height 19
click at [110, 97] on input "Bold" at bounding box center [100, 95] width 19 height 19
checkbox input "true"
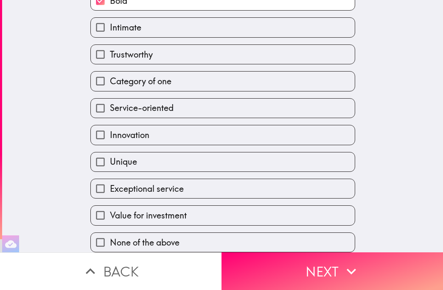
scroll to position [103, 0]
click at [182, 78] on label "Category of one" at bounding box center [223, 81] width 264 height 19
click at [110, 78] on input "Category of one" at bounding box center [100, 81] width 19 height 19
checkbox input "true"
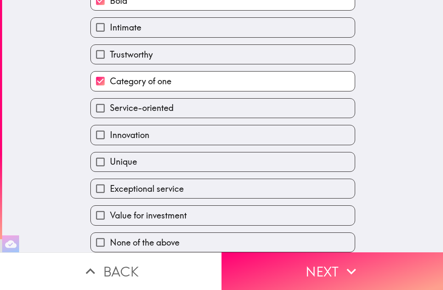
click at [176, 100] on label "Service-oriented" at bounding box center [223, 108] width 264 height 19
click at [110, 100] on input "Service-oriented" at bounding box center [100, 108] width 19 height 19
checkbox input "true"
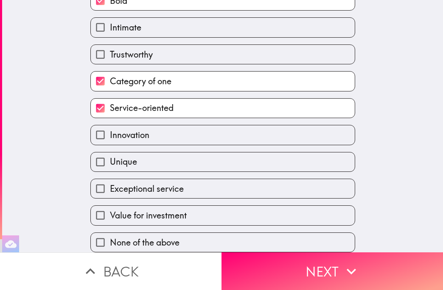
click at [176, 129] on label "Innovation" at bounding box center [223, 134] width 264 height 19
click at [110, 129] on input "Innovation" at bounding box center [100, 134] width 19 height 19
checkbox input "true"
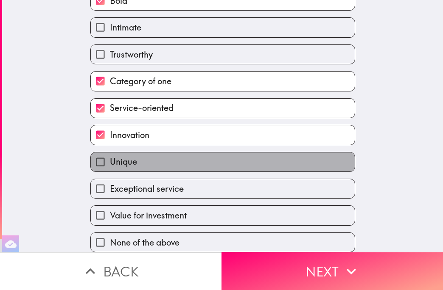
click at [169, 156] on label "Unique" at bounding box center [223, 162] width 264 height 19
click at [110, 156] on input "Unique" at bounding box center [100, 162] width 19 height 19
checkbox input "true"
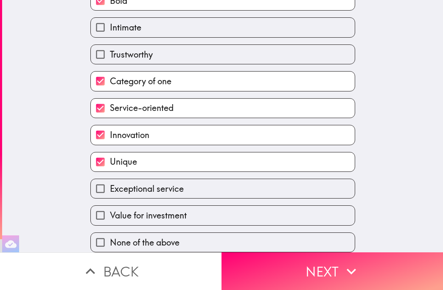
click at [189, 183] on label "Exceptional service" at bounding box center [223, 188] width 264 height 19
click at [110, 183] on input "Exceptional service" at bounding box center [100, 188] width 19 height 19
checkbox input "true"
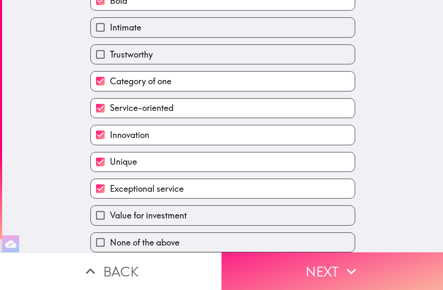
click at [317, 277] on button "Next" at bounding box center [331, 272] width 221 height 38
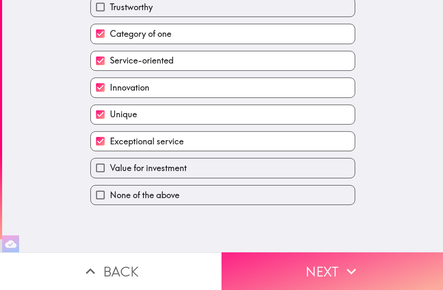
scroll to position [0, 0]
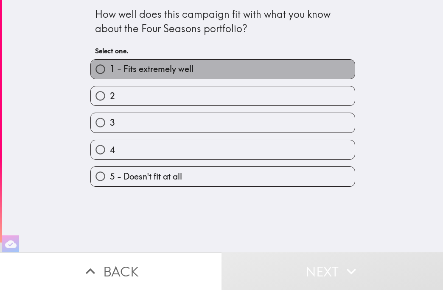
click at [152, 68] on span "1 - Fits extremely well" at bounding box center [152, 69] width 84 height 12
click at [110, 68] on input "1 - Fits extremely well" at bounding box center [100, 69] width 19 height 19
radio input "true"
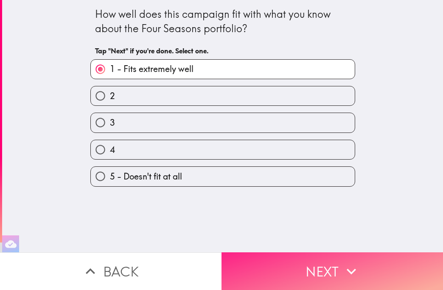
click at [304, 268] on button "Next" at bounding box center [331, 272] width 221 height 38
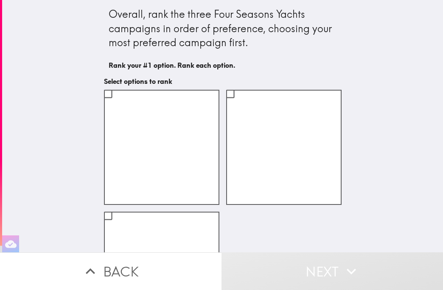
scroll to position [81, 0]
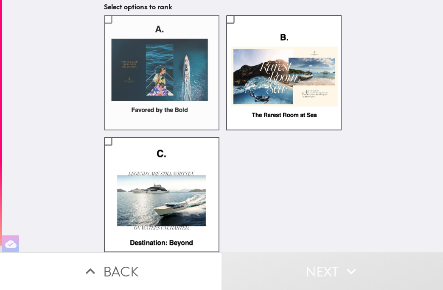
click at [145, 194] on label at bounding box center [161, 194] width 115 height 115
click at [117, 151] on input "checkbox" at bounding box center [107, 141] width 19 height 19
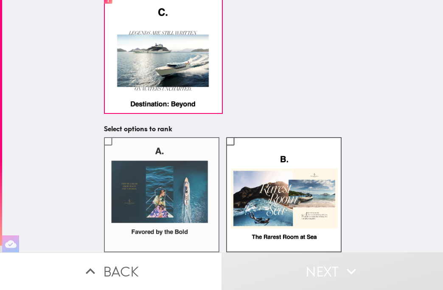
click at [170, 210] on label at bounding box center [161, 194] width 115 height 115
click at [117, 151] on input "checkbox" at bounding box center [107, 141] width 19 height 19
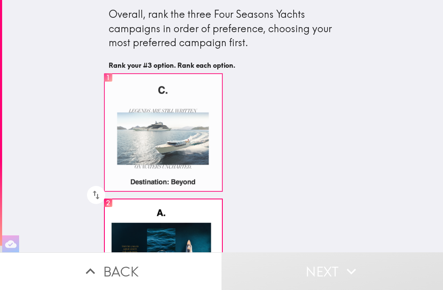
scroll to position [209, 0]
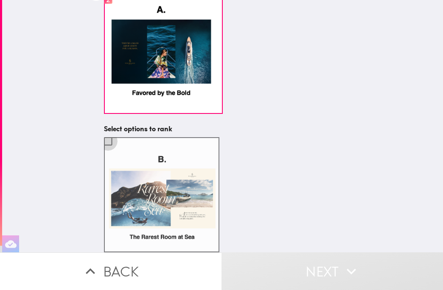
click at [102, 132] on input "checkbox" at bounding box center [107, 141] width 19 height 19
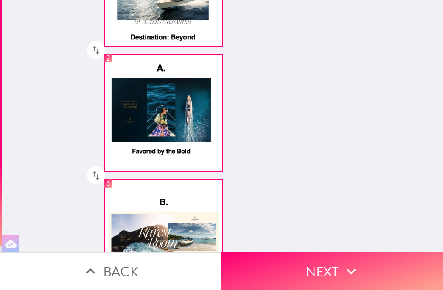
scroll to position [112, 0]
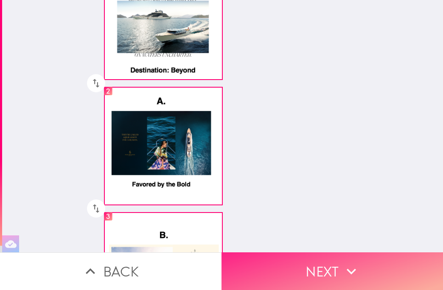
click at [312, 253] on button "Next" at bounding box center [331, 272] width 221 height 38
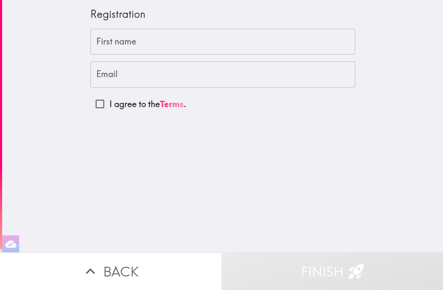
click at [136, 41] on input "First name" at bounding box center [222, 42] width 264 height 26
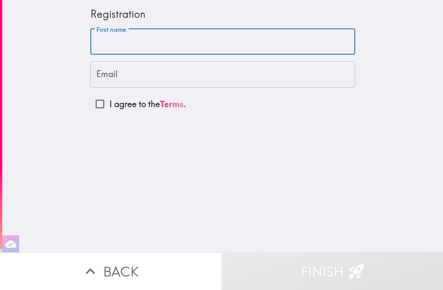
type input "Johanna"
type input "jhkubalak@gmail.com"
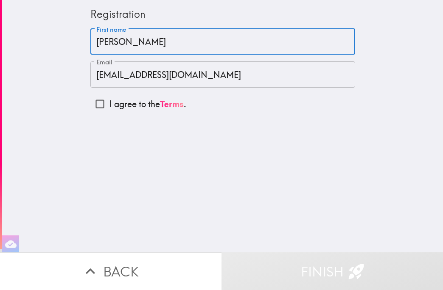
click at [92, 104] on input "I agree to the Terms ." at bounding box center [99, 104] width 19 height 19
checkbox input "true"
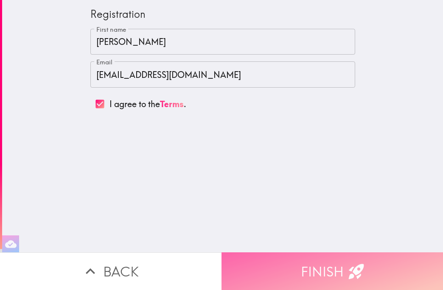
click at [326, 271] on button "Finish" at bounding box center [331, 272] width 221 height 38
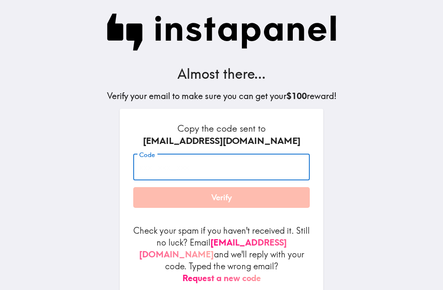
drag, startPoint x: 170, startPoint y: 168, endPoint x: 170, endPoint y: 176, distance: 7.6
click at [170, 176] on input "Code" at bounding box center [221, 167] width 176 height 26
type input "FbQ_t7e_yiM"
click at [217, 200] on button "Verify" at bounding box center [221, 197] width 176 height 21
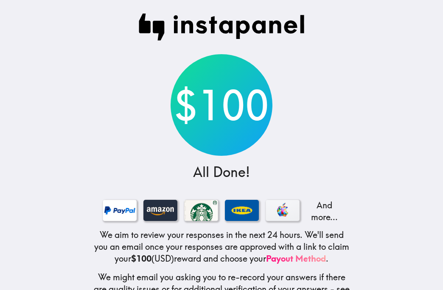
scroll to position [36, 0]
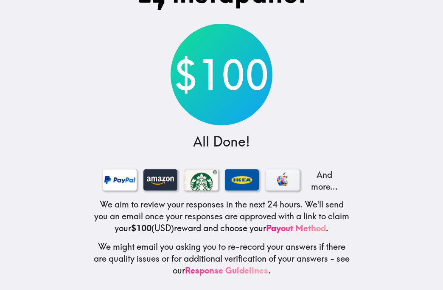
click at [217, 266] on link "Response Guidelines" at bounding box center [226, 270] width 83 height 11
